Goal: Task Accomplishment & Management: Use online tool/utility

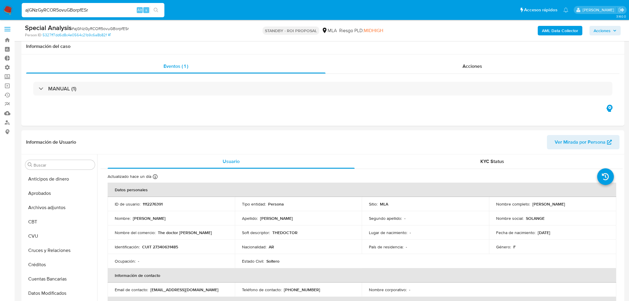
select select "10"
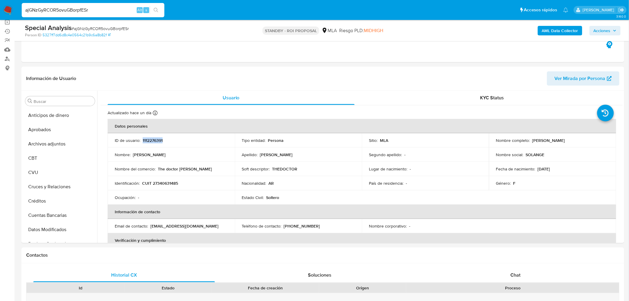
scroll to position [294, 0]
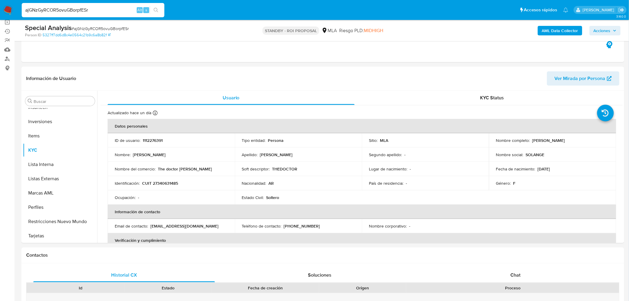
click at [110, 7] on input "ajGNzGyRCOR5ovuGBorpfESr" at bounding box center [93, 10] width 143 height 8
paste input "ixQgSKo6mlhqbMP1kgYyIYDF"
click at [110, 7] on input "ixQgSKo6mlhqbMP1kgYyIYDF" at bounding box center [93, 10] width 143 height 8
type input "ixQgSKo6mlhqbMP1kgYyIYDF"
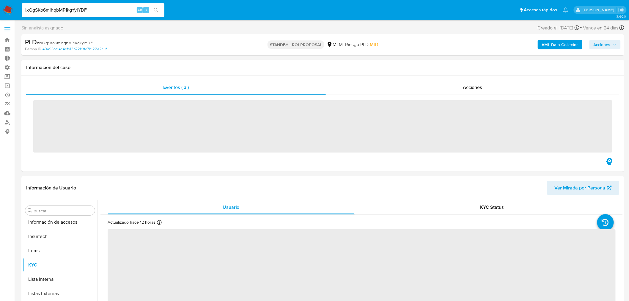
scroll to position [251, 0]
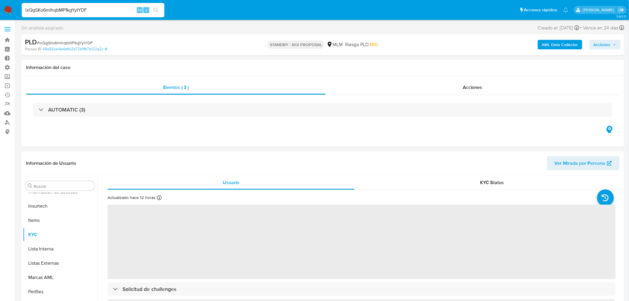
select select "10"
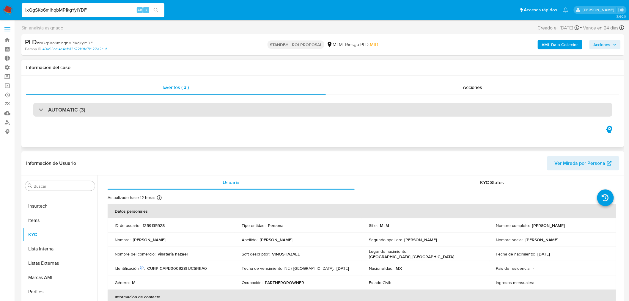
click at [375, 108] on div "AUTOMATIC (3)" at bounding box center [322, 110] width 579 height 14
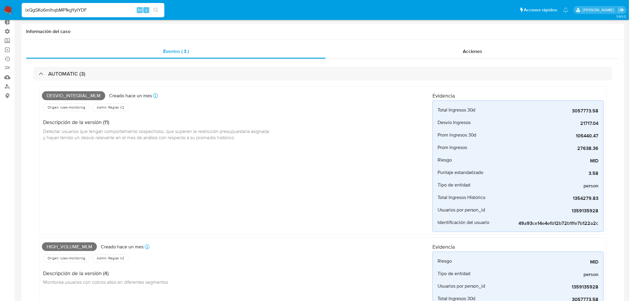
scroll to position [0, 0]
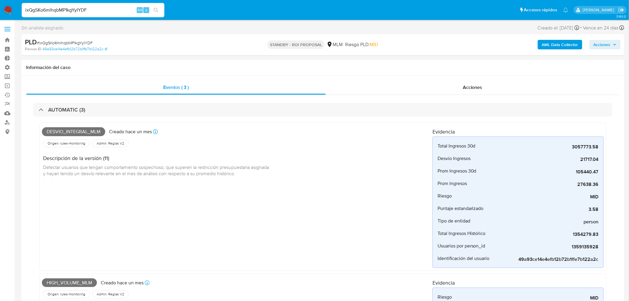
click at [604, 47] on span "Acciones" at bounding box center [602, 45] width 17 height 10
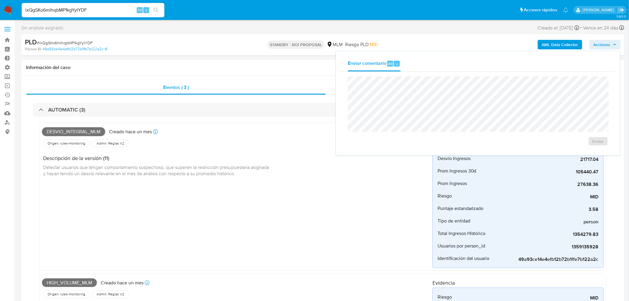
click at [329, 44] on icon at bounding box center [330, 44] width 6 height 6
